Goal: Task Accomplishment & Management: Complete application form

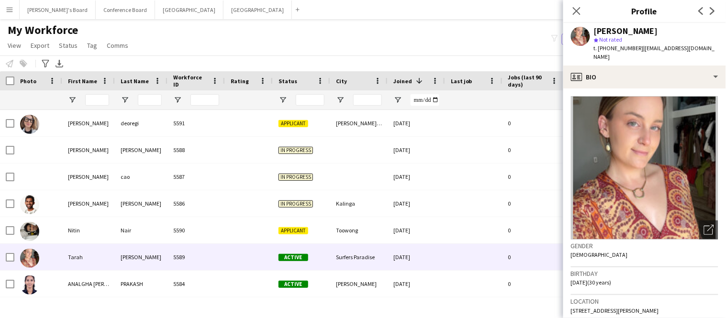
scroll to position [105, 0]
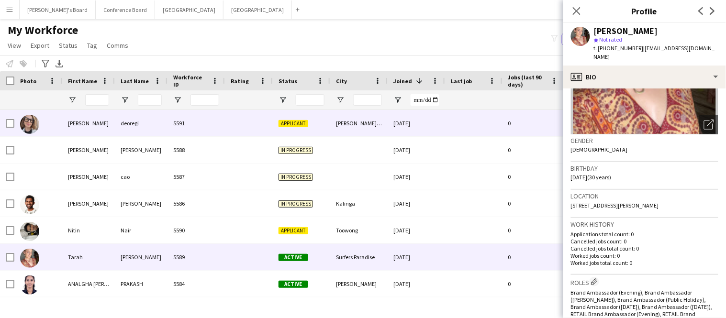
click at [219, 127] on div "5591" at bounding box center [195, 123] width 57 height 26
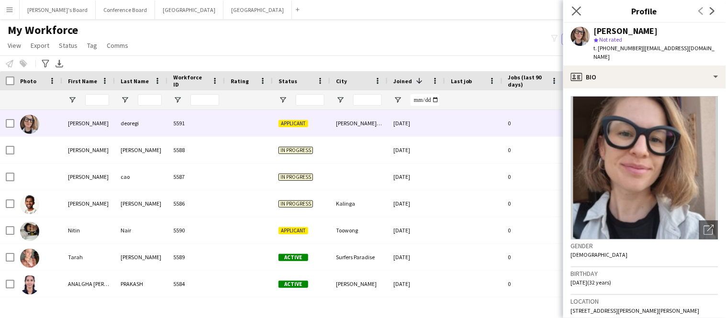
click at [570, 11] on app-icon "Close pop-in" at bounding box center [577, 11] width 14 height 14
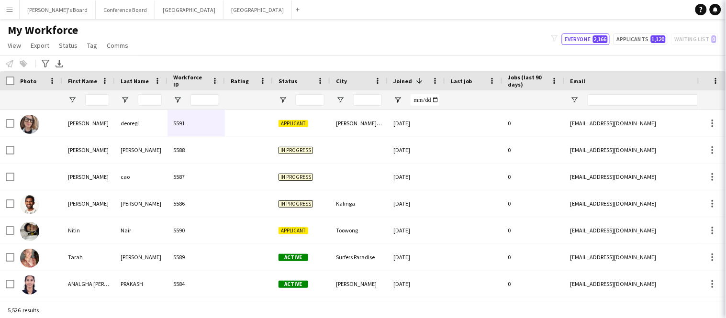
scroll to position [541, 0]
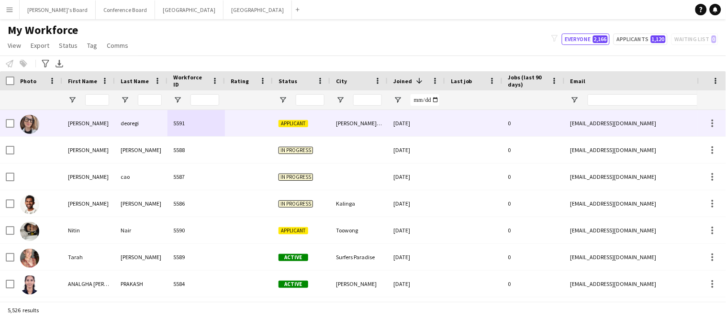
click at [467, 129] on div at bounding box center [473, 123] width 57 height 26
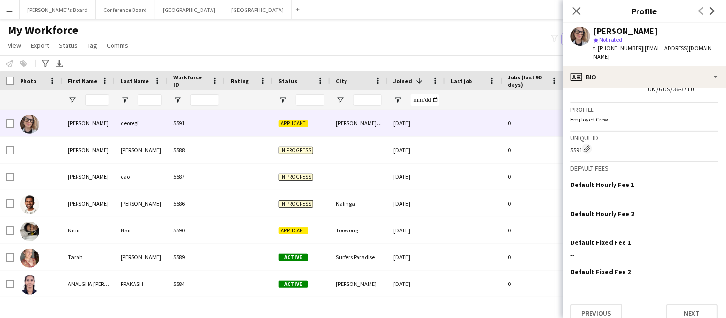
click at [689, 315] on app-crew-profile-bio "Open photos pop-in Gender [DEMOGRAPHIC_DATA] Birthday [DEMOGRAPHIC_DATA] (32 ye…" at bounding box center [644, 204] width 163 height 230
click at [687, 304] on button "Next" at bounding box center [693, 313] width 52 height 19
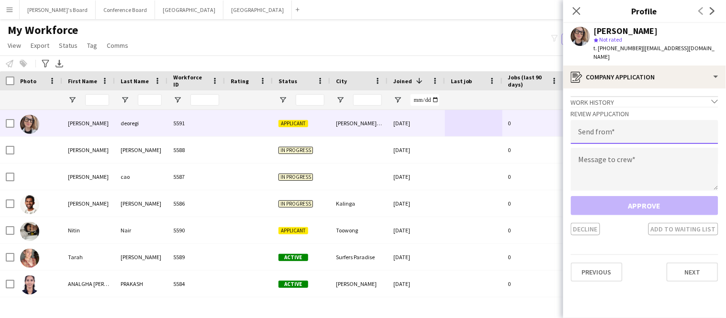
click at [596, 129] on input "email" at bounding box center [644, 132] width 147 height 24
type input "**********"
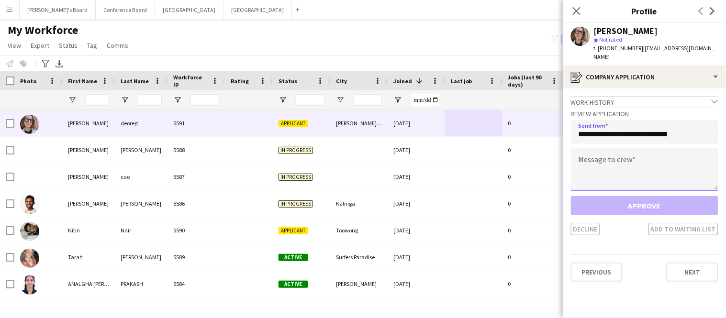
click at [592, 154] on textarea at bounding box center [644, 169] width 147 height 43
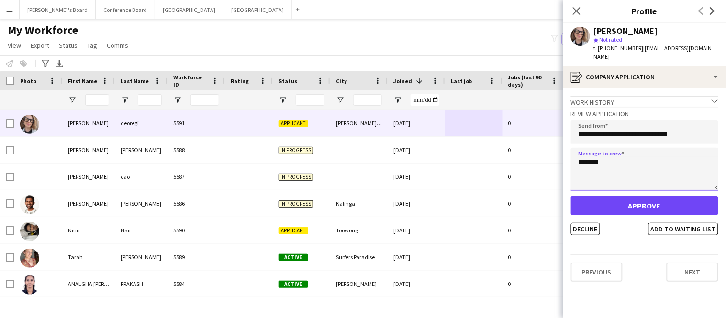
type textarea "*******"
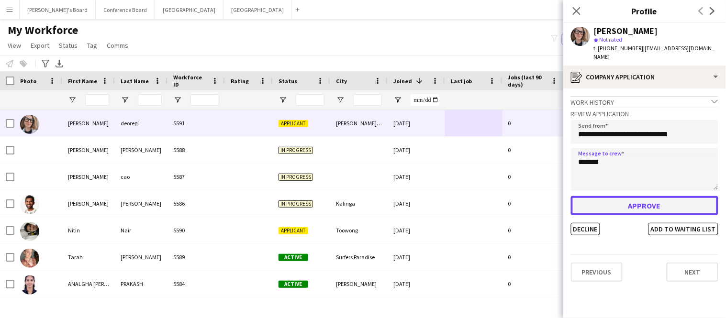
click at [610, 196] on button "Approve" at bounding box center [644, 205] width 147 height 19
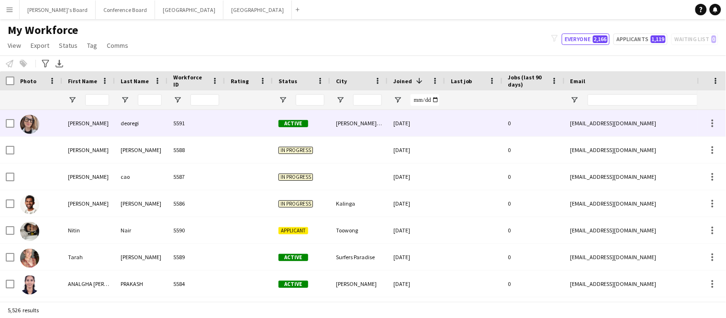
click at [576, 127] on div "[EMAIL_ADDRESS][DOMAIN_NAME]" at bounding box center [660, 123] width 191 height 26
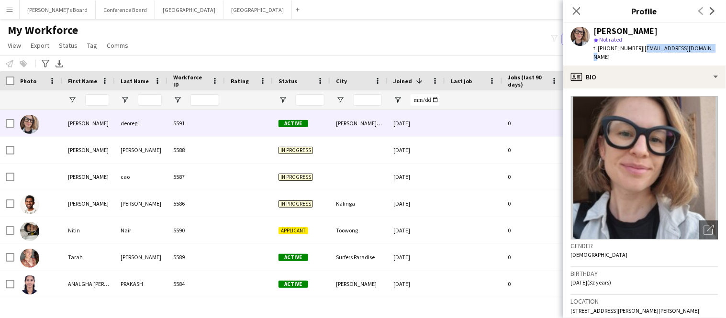
drag, startPoint x: 636, startPoint y: 48, endPoint x: 704, endPoint y: 52, distance: 67.6
click at [704, 52] on div "[PERSON_NAME] star Not rated t. [PHONE_NUMBER] | [EMAIL_ADDRESS][DOMAIN_NAME]" at bounding box center [644, 44] width 163 height 43
copy span "[EMAIL_ADDRESS][DOMAIN_NAME]"
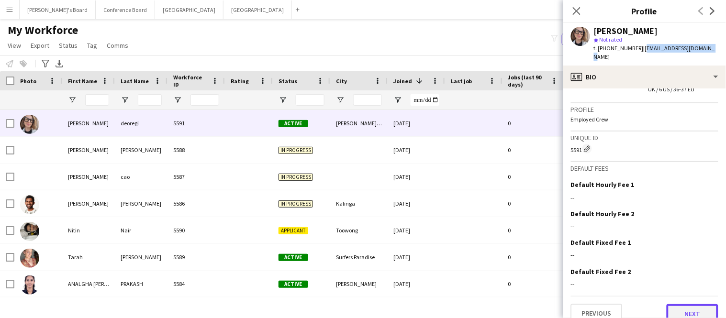
click at [682, 304] on button "Next" at bounding box center [693, 313] width 52 height 19
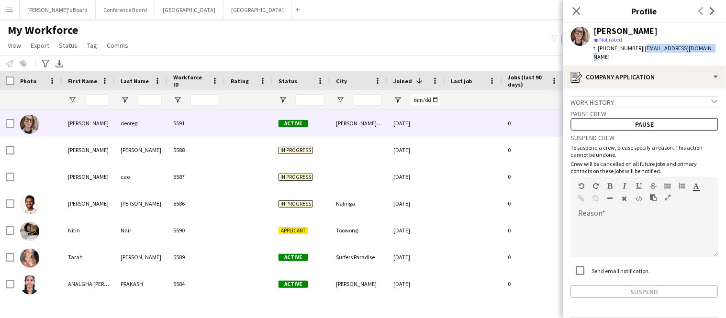
scroll to position [24, 0]
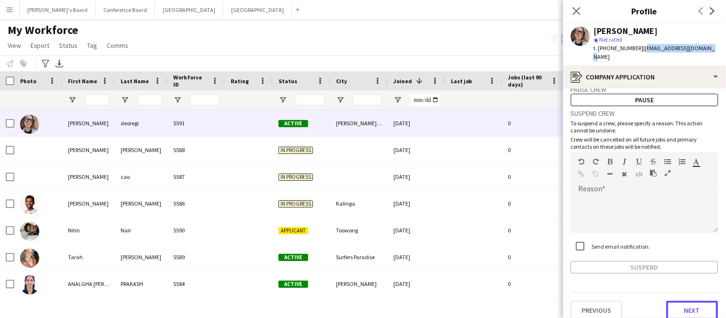
click at [682, 301] on button "Next" at bounding box center [693, 310] width 52 height 19
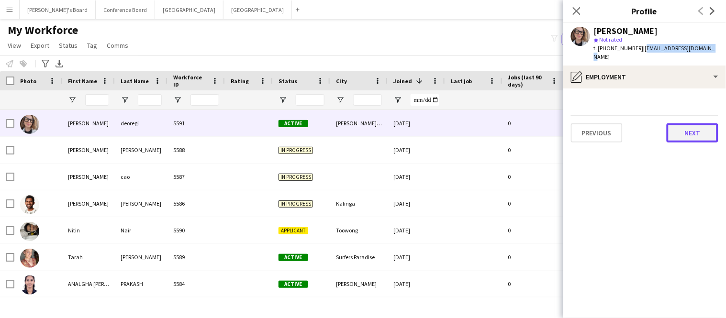
click at [683, 123] on button "Next" at bounding box center [693, 132] width 52 height 19
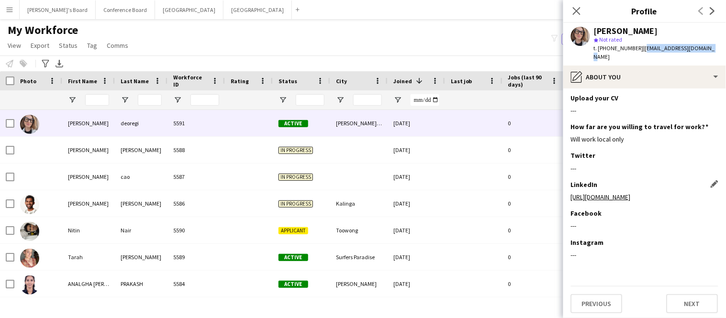
scroll to position [111, 0]
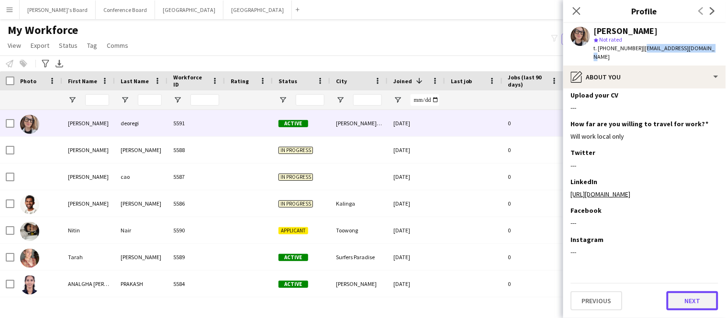
click at [693, 305] on button "Next" at bounding box center [693, 300] width 52 height 19
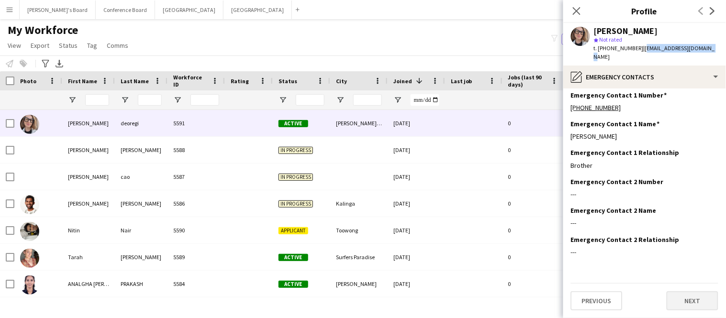
scroll to position [0, 0]
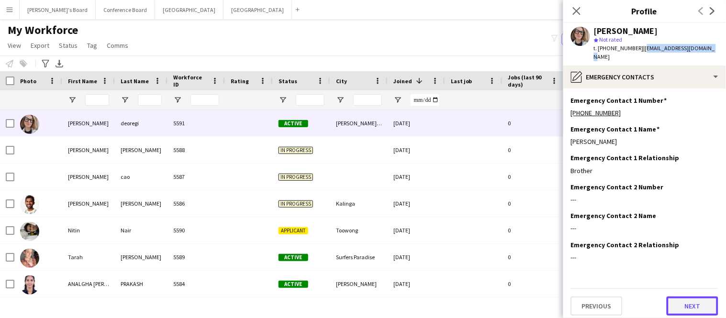
click at [692, 300] on button "Next" at bounding box center [693, 306] width 52 height 19
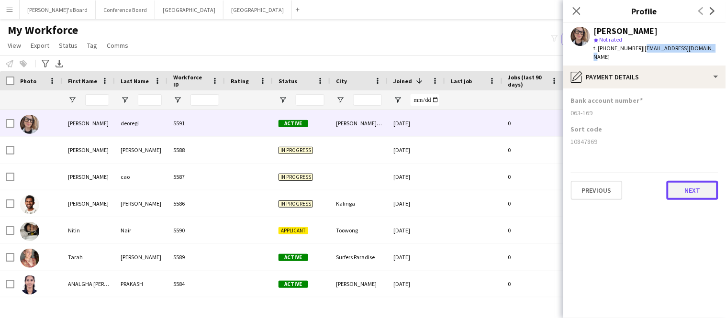
click at [679, 188] on button "Next" at bounding box center [693, 190] width 52 height 19
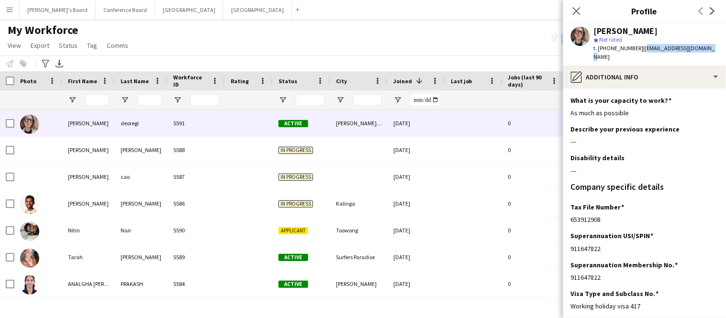
scroll to position [73, 0]
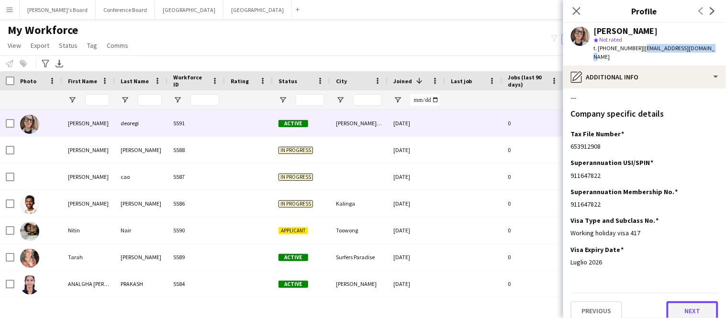
click at [678, 305] on button "Next" at bounding box center [693, 310] width 52 height 19
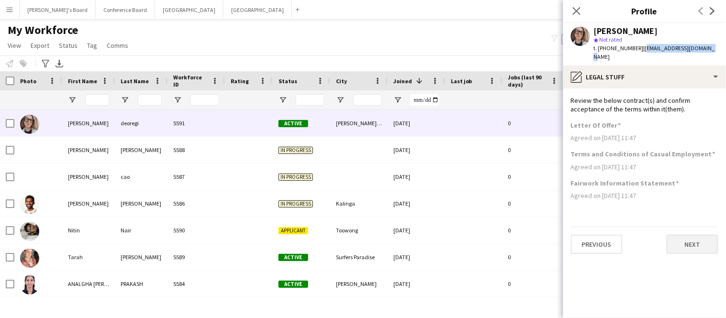
scroll to position [0, 0]
click at [684, 235] on button "Next" at bounding box center [693, 244] width 52 height 19
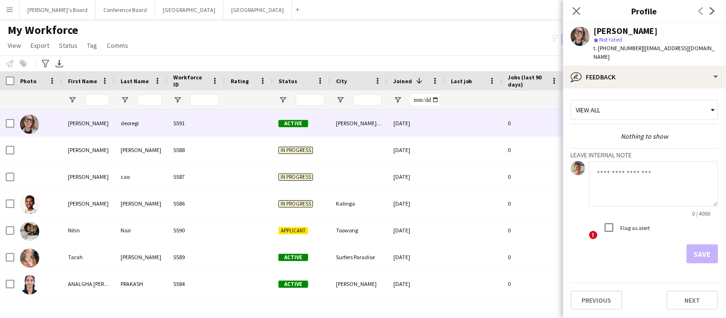
click at [628, 165] on textarea at bounding box center [653, 183] width 129 height 45
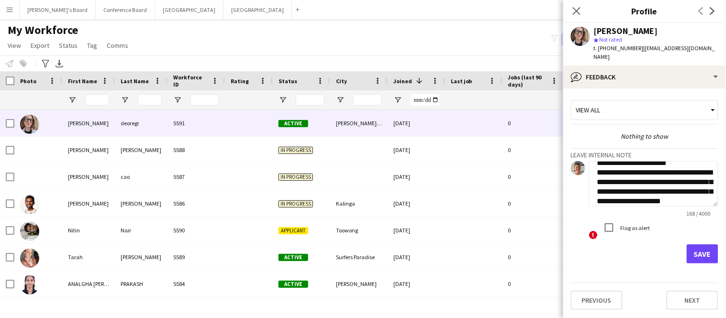
scroll to position [20, 0]
click at [702, 192] on textarea "**********" at bounding box center [653, 183] width 129 height 45
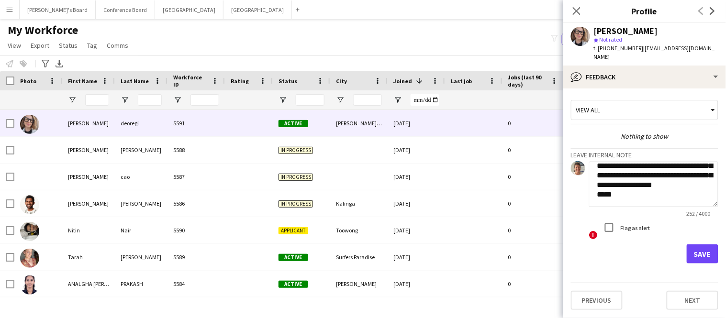
scroll to position [55, 0]
type textarea "**********"
click at [694, 244] on button "Save" at bounding box center [703, 253] width 32 height 19
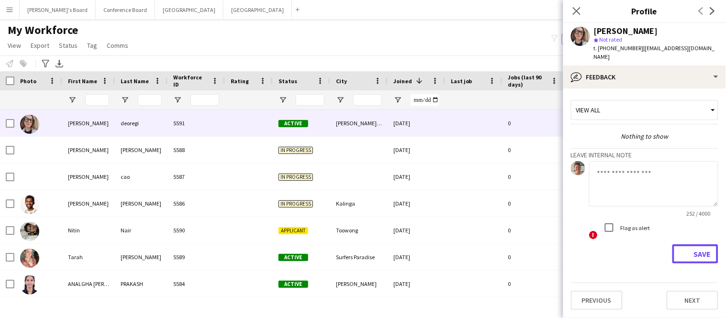
scroll to position [0, 0]
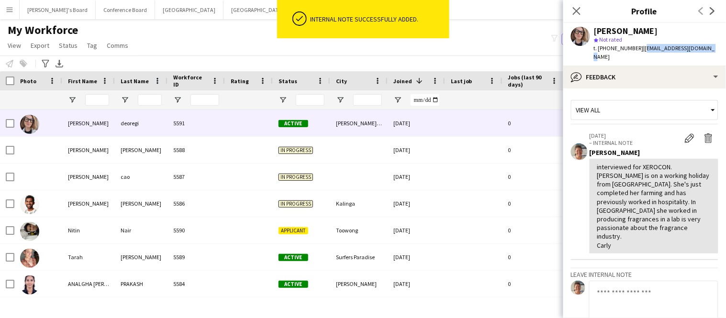
drag, startPoint x: 637, startPoint y: 49, endPoint x: 705, endPoint y: 49, distance: 67.5
click at [705, 49] on div "[PERSON_NAME] star Not rated t. [PHONE_NUMBER] | [EMAIL_ADDRESS][DOMAIN_NAME]" at bounding box center [644, 44] width 163 height 43
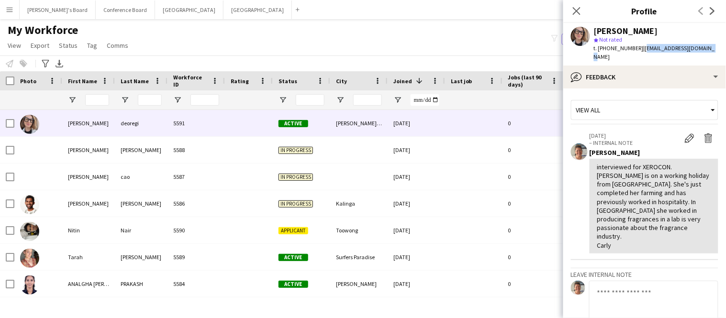
copy span "[EMAIL_ADDRESS][DOMAIN_NAME]"
